Goal: Task Accomplishment & Management: Manage account settings

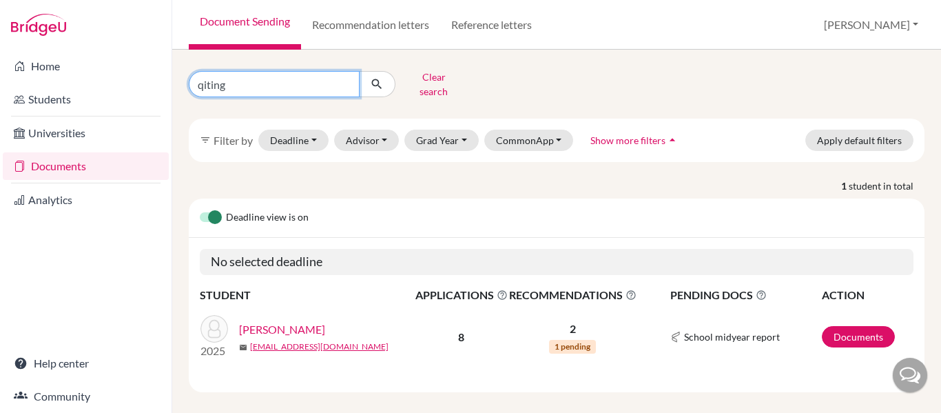
click at [298, 76] on input "qiting" at bounding box center [274, 84] width 171 height 26
type input "hernandez"
click button "submit" at bounding box center [377, 84] width 37 height 26
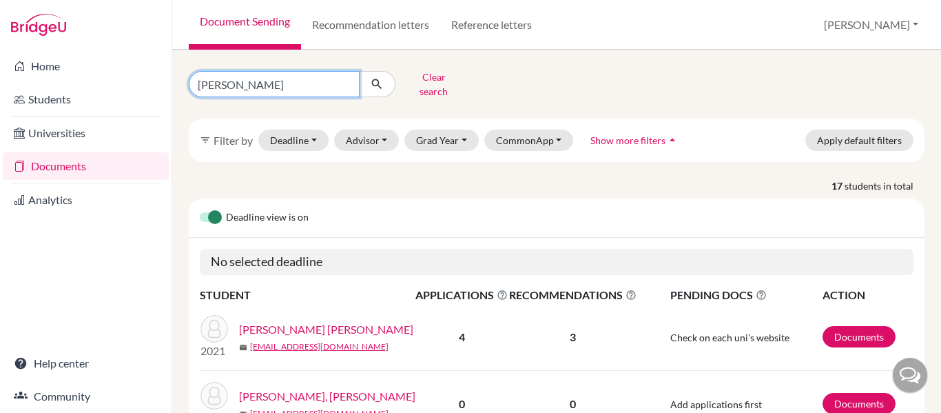
click at [246, 81] on input "hernandez" at bounding box center [274, 84] width 171 height 26
type input "isabella"
click button "submit" at bounding box center [377, 84] width 37 height 26
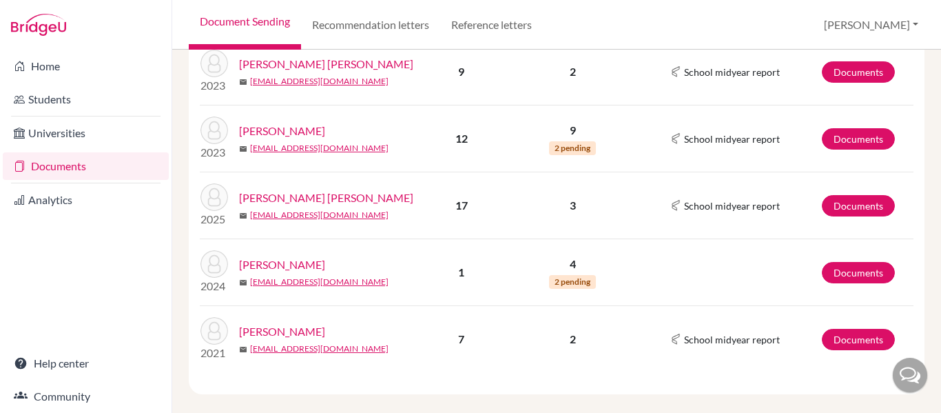
scroll to position [1025, 0]
click at [376, 189] on link "[PERSON_NAME] [PERSON_NAME]" at bounding box center [326, 197] width 174 height 17
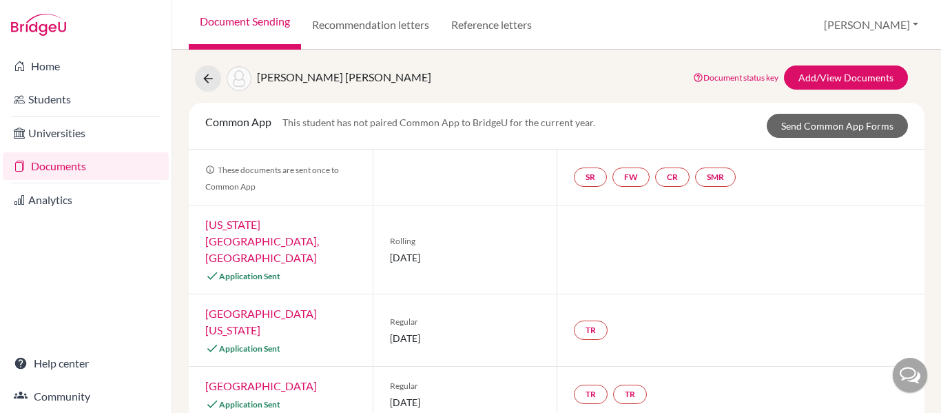
scroll to position [33, 0]
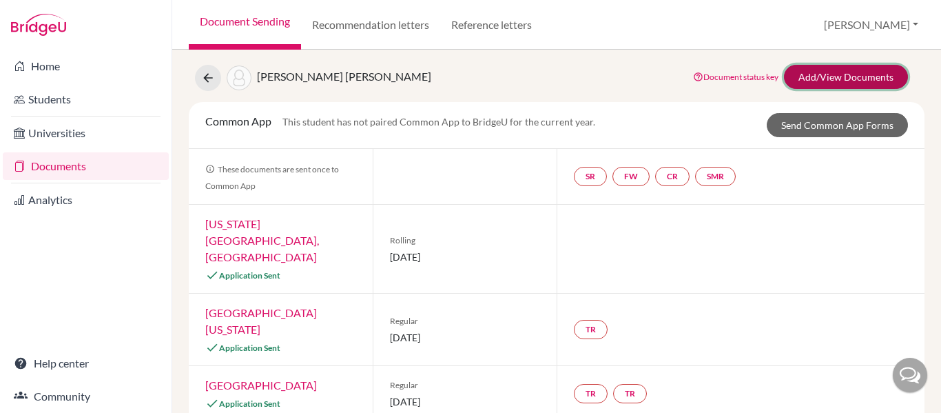
click at [814, 84] on link "Add/View Documents" at bounding box center [846, 77] width 124 height 24
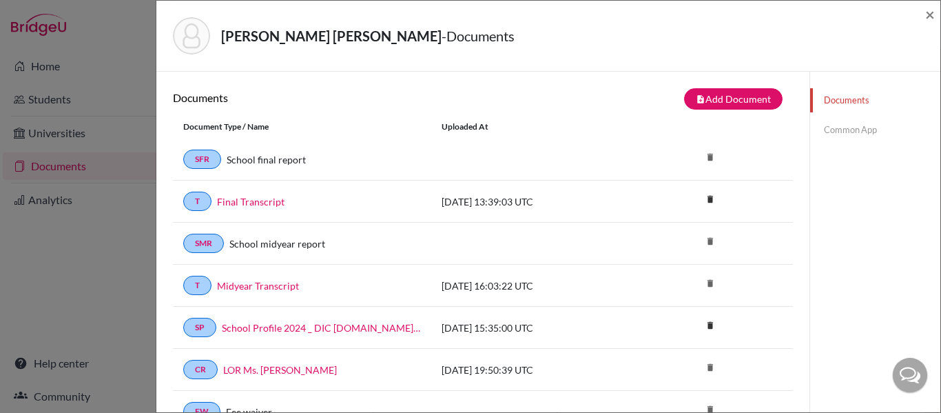
click at [851, 125] on link "Common App" at bounding box center [875, 130] width 130 height 24
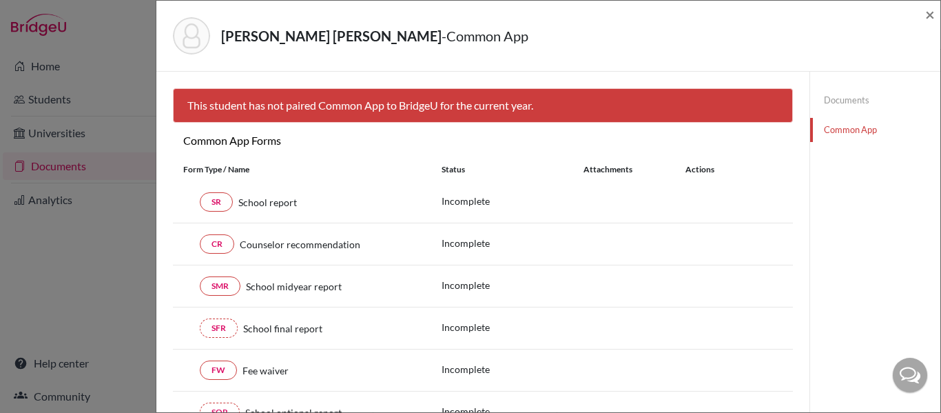
click at [834, 92] on link "Documents" at bounding box center [875, 100] width 130 height 24
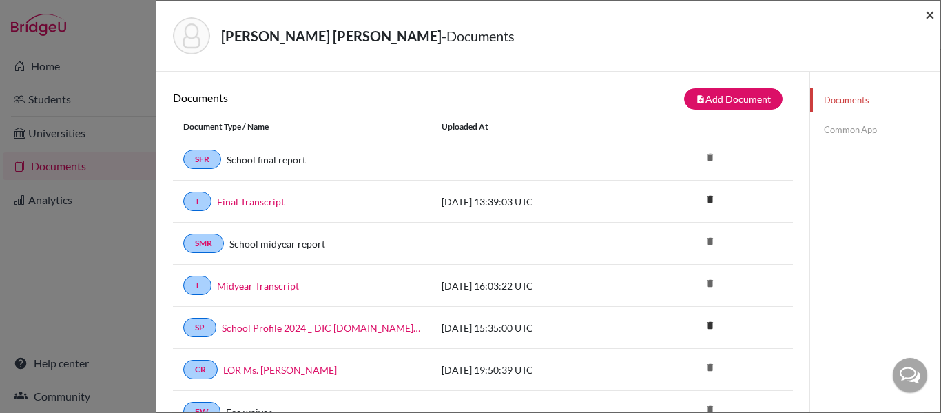
click at [929, 17] on span "×" at bounding box center [930, 14] width 10 height 20
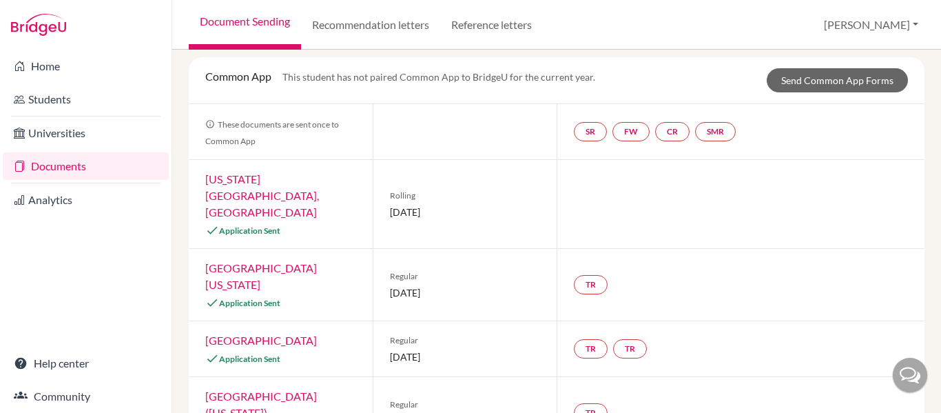
scroll to position [77, 0]
click at [831, 84] on link "Send Common App Forms" at bounding box center [837, 81] width 141 height 24
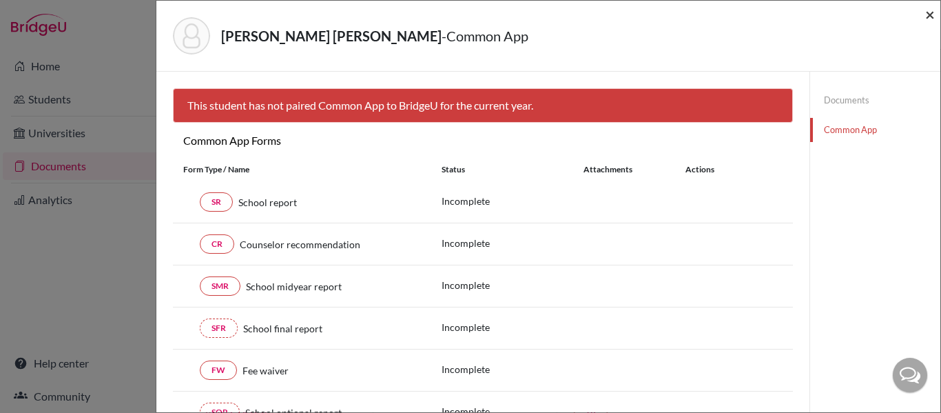
click at [929, 14] on span "×" at bounding box center [930, 14] width 10 height 20
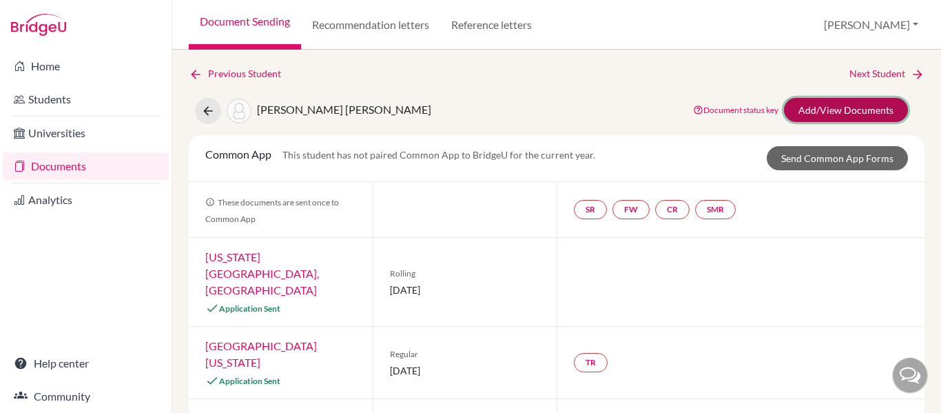
click at [805, 111] on link "Add/View Documents" at bounding box center [846, 110] width 124 height 24
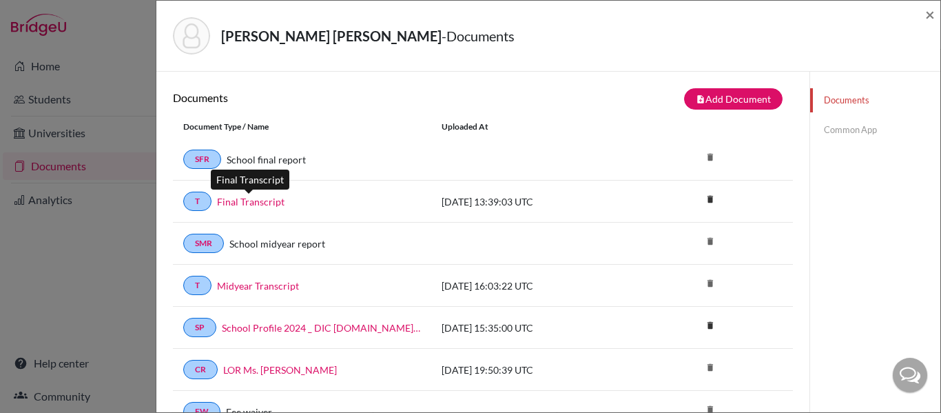
click at [243, 204] on link "Final Transcript" at bounding box center [251, 201] width 68 height 14
